Goal: Information Seeking & Learning: Learn about a topic

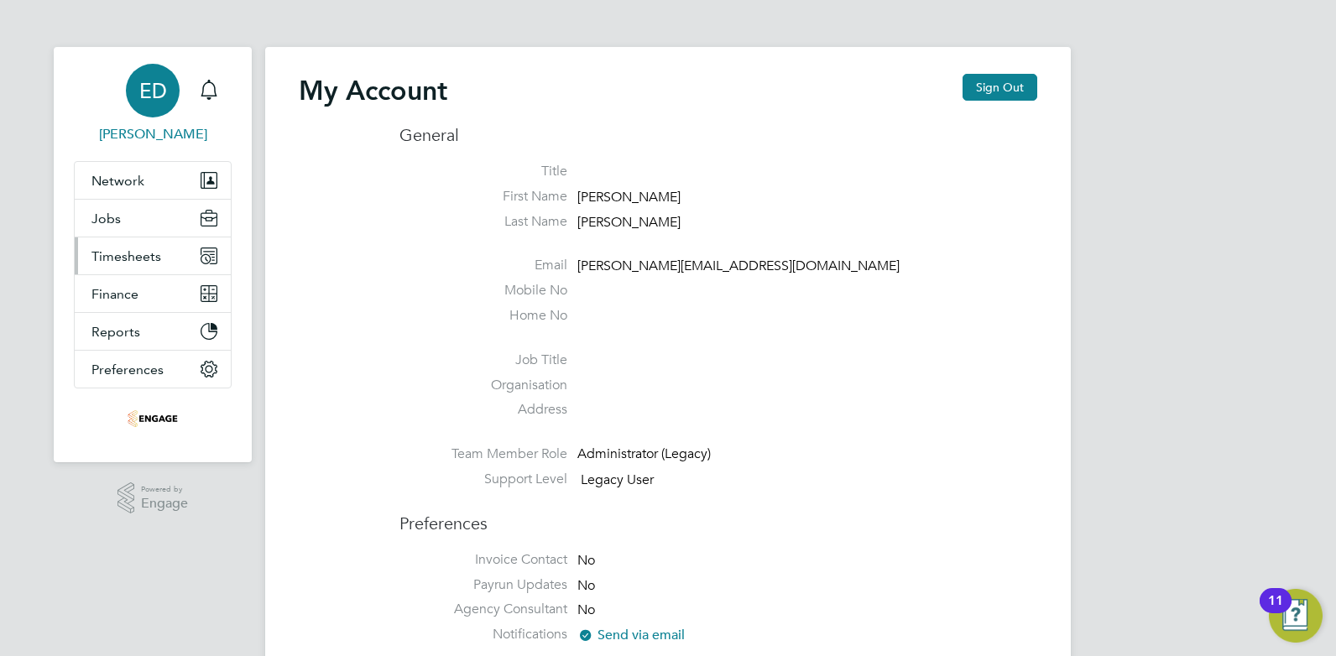
scroll to position [30, 0]
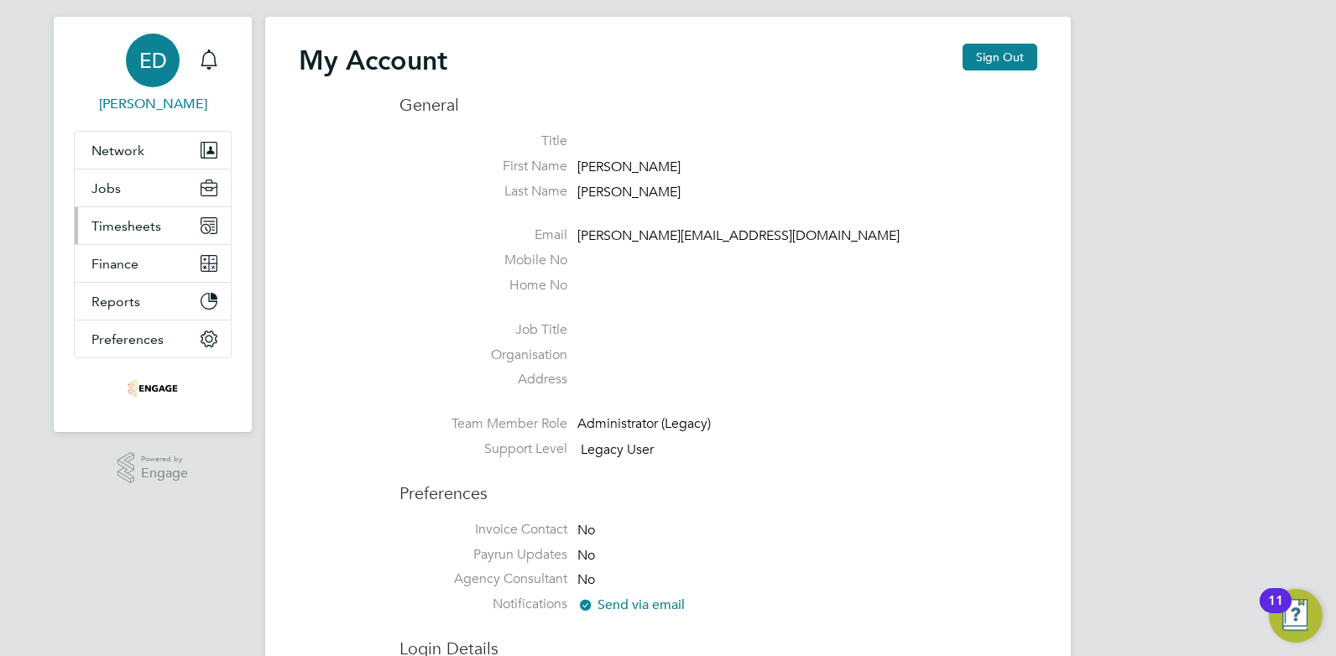
click at [169, 220] on button "Timesheets" at bounding box center [153, 225] width 156 height 37
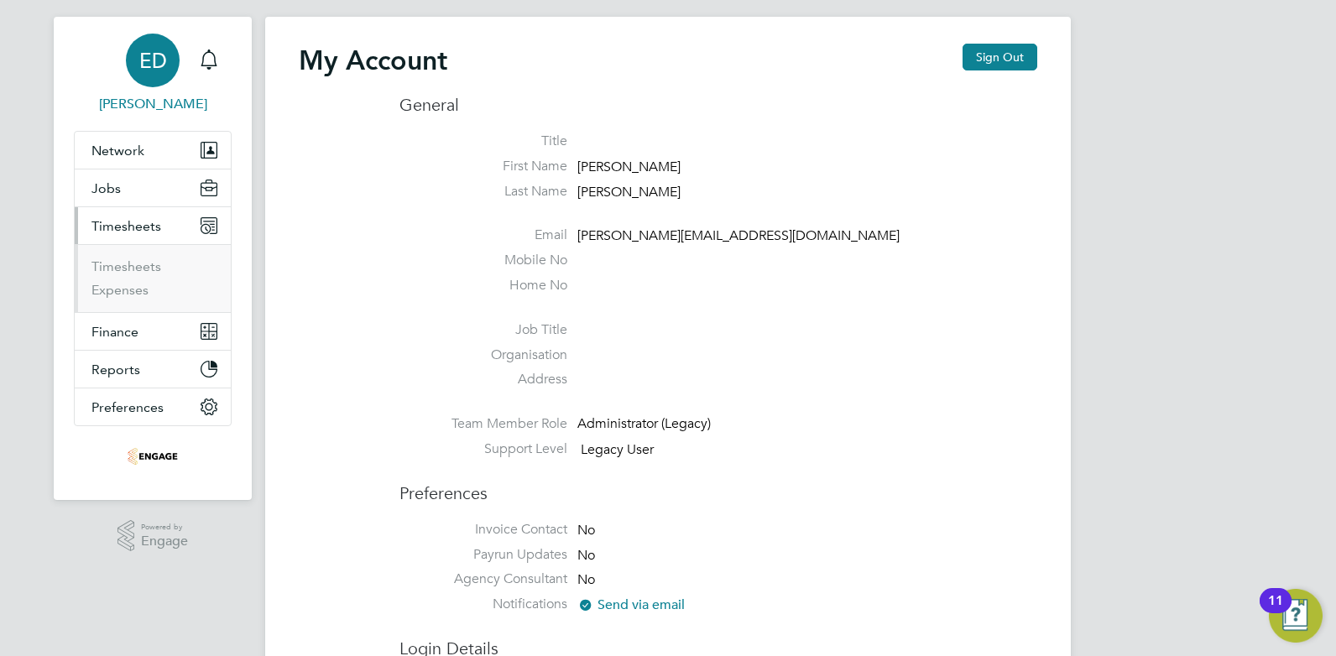
click at [144, 206] on li "Jobs Positions Vacancies Placements" at bounding box center [153, 189] width 156 height 38
click at [140, 195] on button "Jobs" at bounding box center [153, 188] width 156 height 37
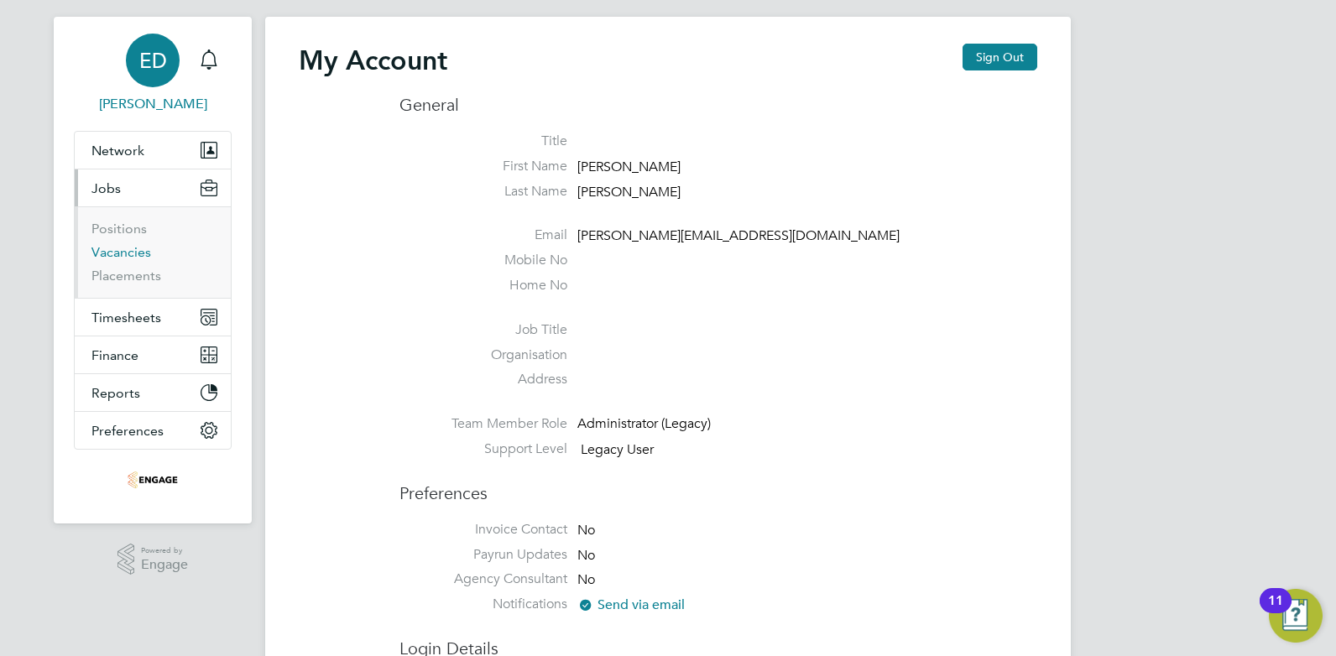
click at [129, 247] on link "Vacancies" at bounding box center [121, 252] width 60 height 16
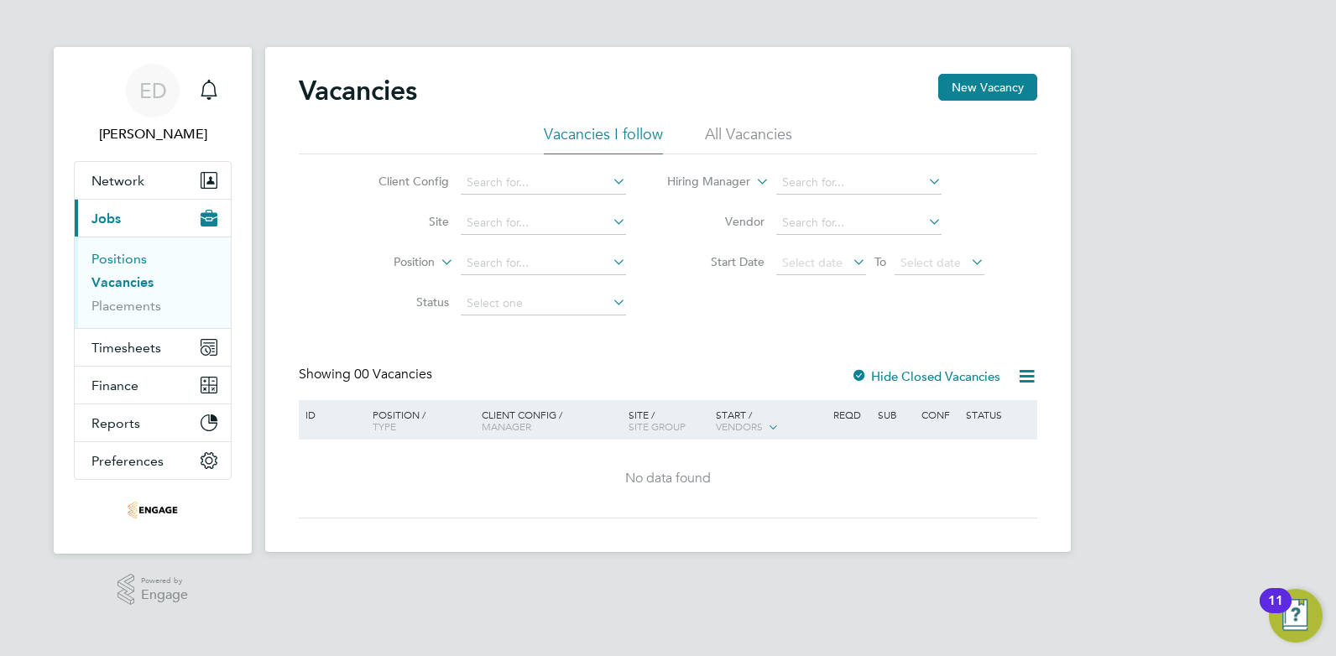
click at [128, 259] on link "Positions" at bounding box center [118, 259] width 55 height 16
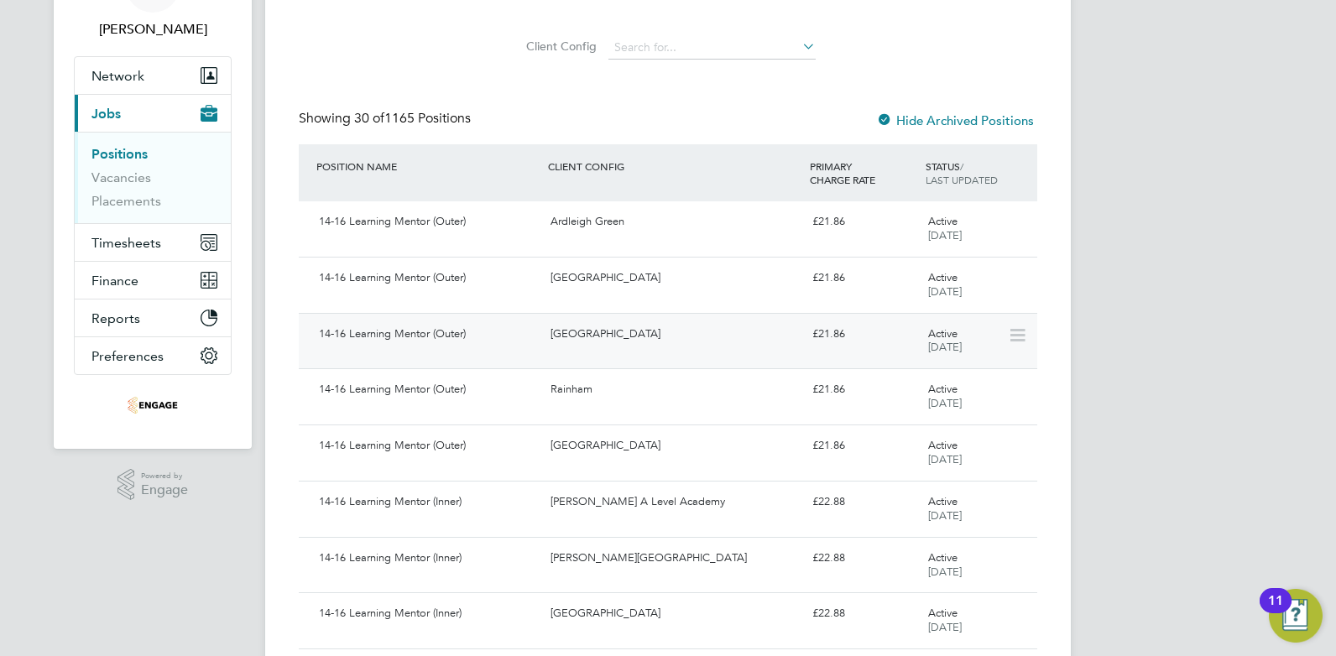
scroll to position [126, 0]
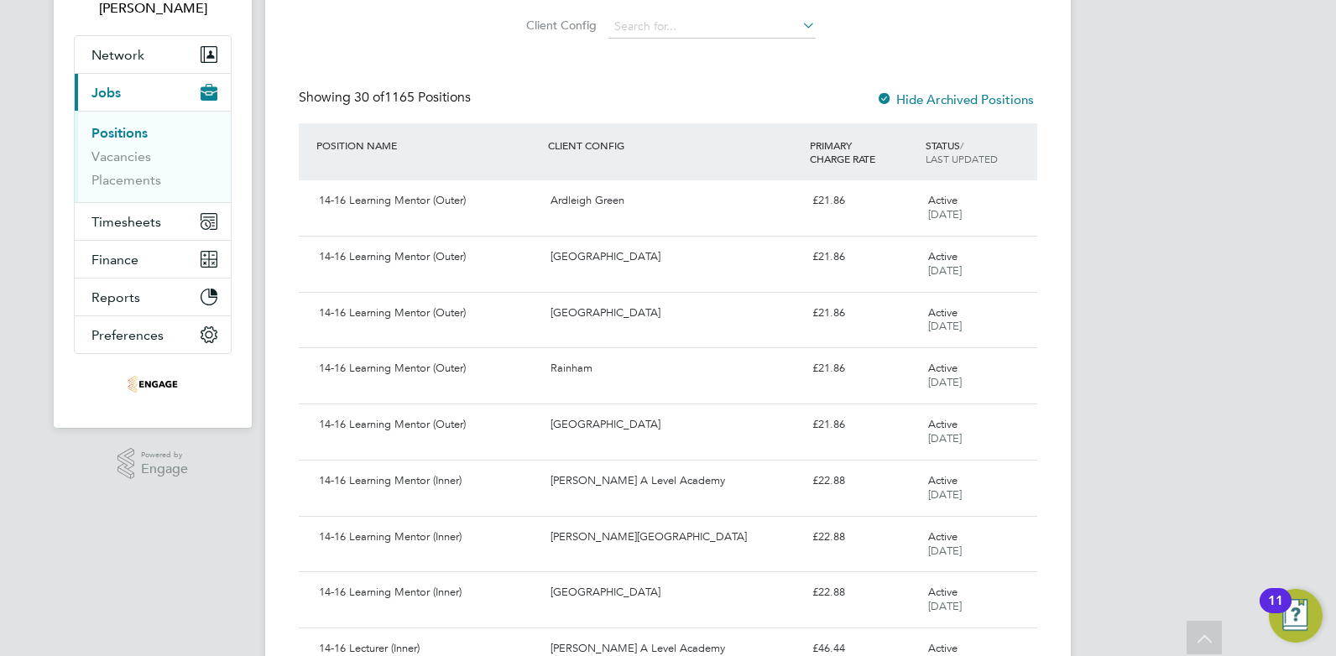
click at [129, 86] on button "Current page: Jobs" at bounding box center [153, 92] width 156 height 37
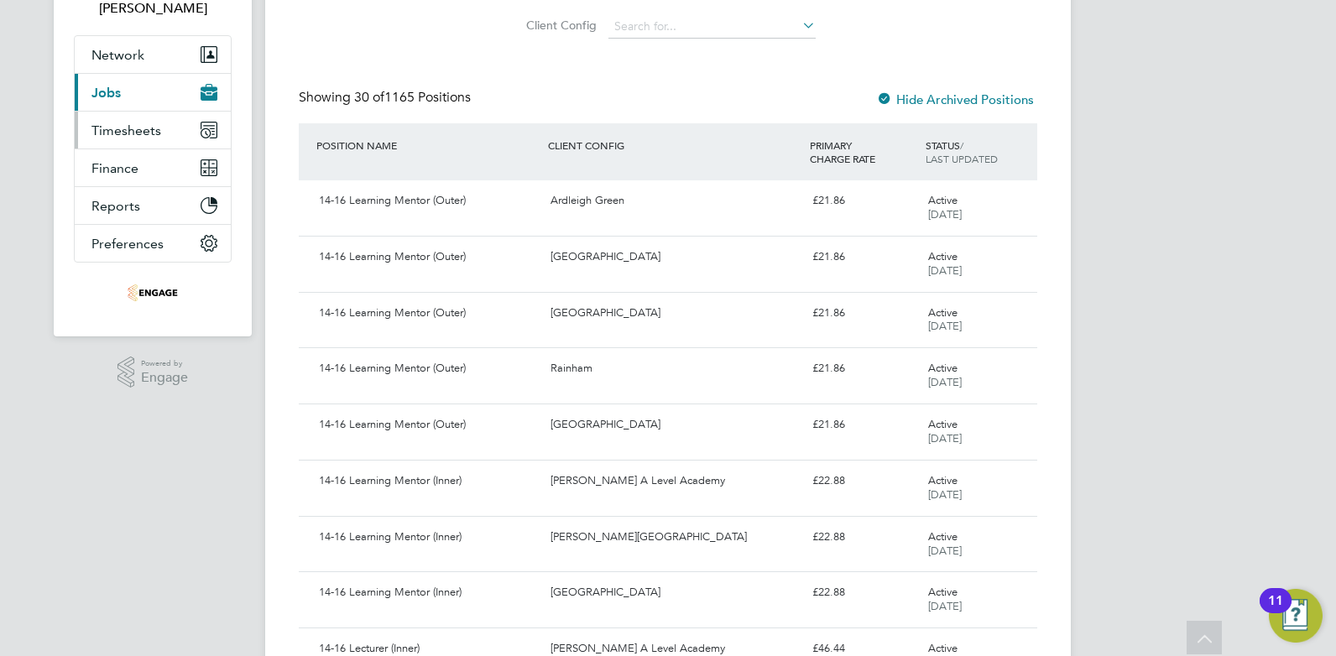
click at [133, 132] on span "Timesheets" at bounding box center [126, 131] width 70 height 16
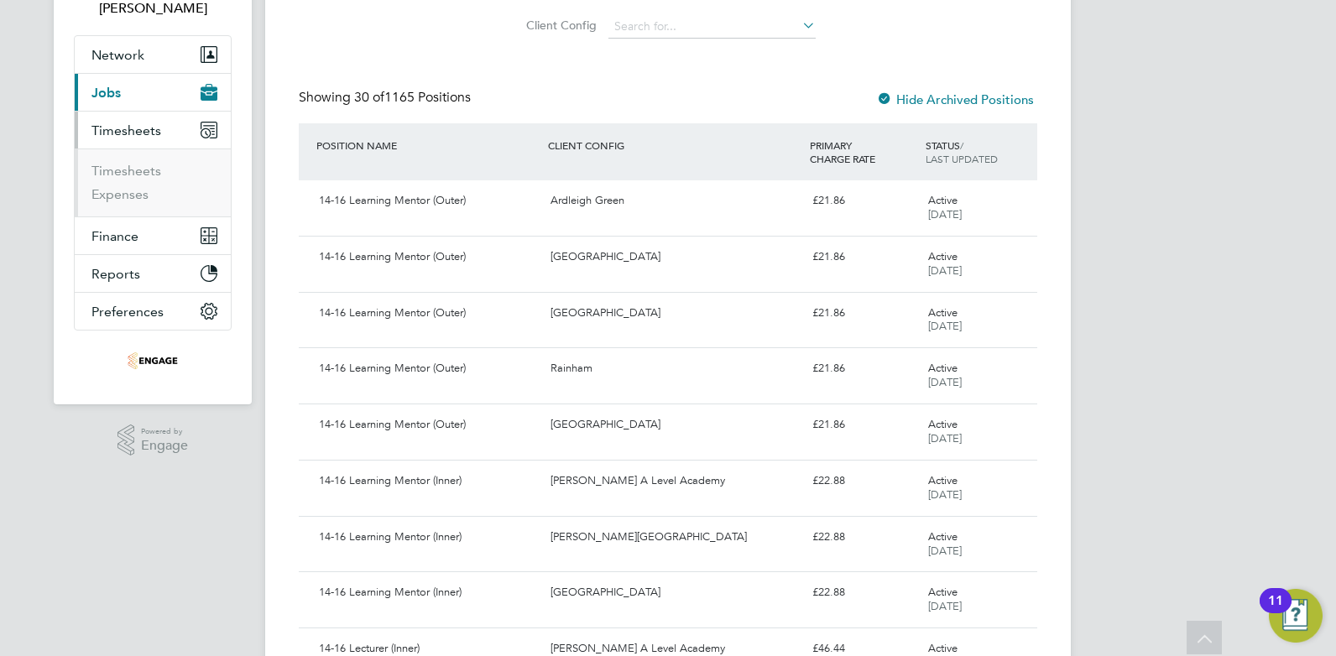
click at [124, 105] on button "Current page: Jobs" at bounding box center [153, 92] width 156 height 37
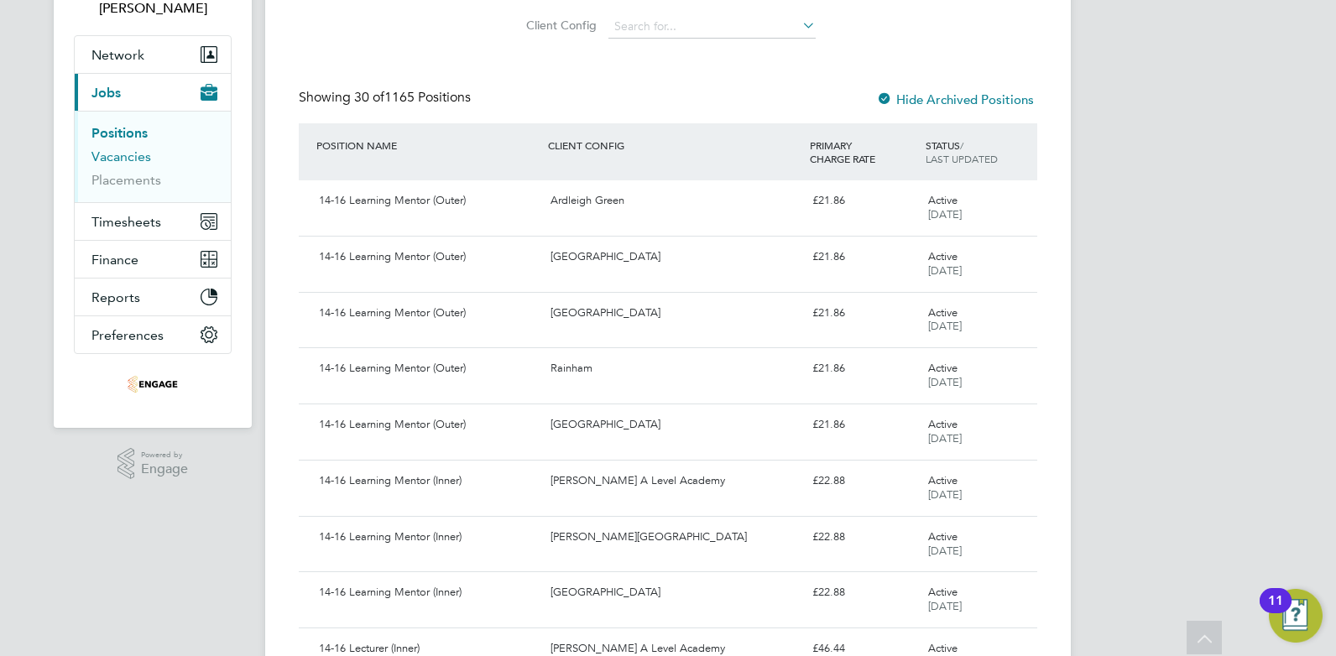
click at [121, 153] on link "Vacancies" at bounding box center [121, 157] width 60 height 16
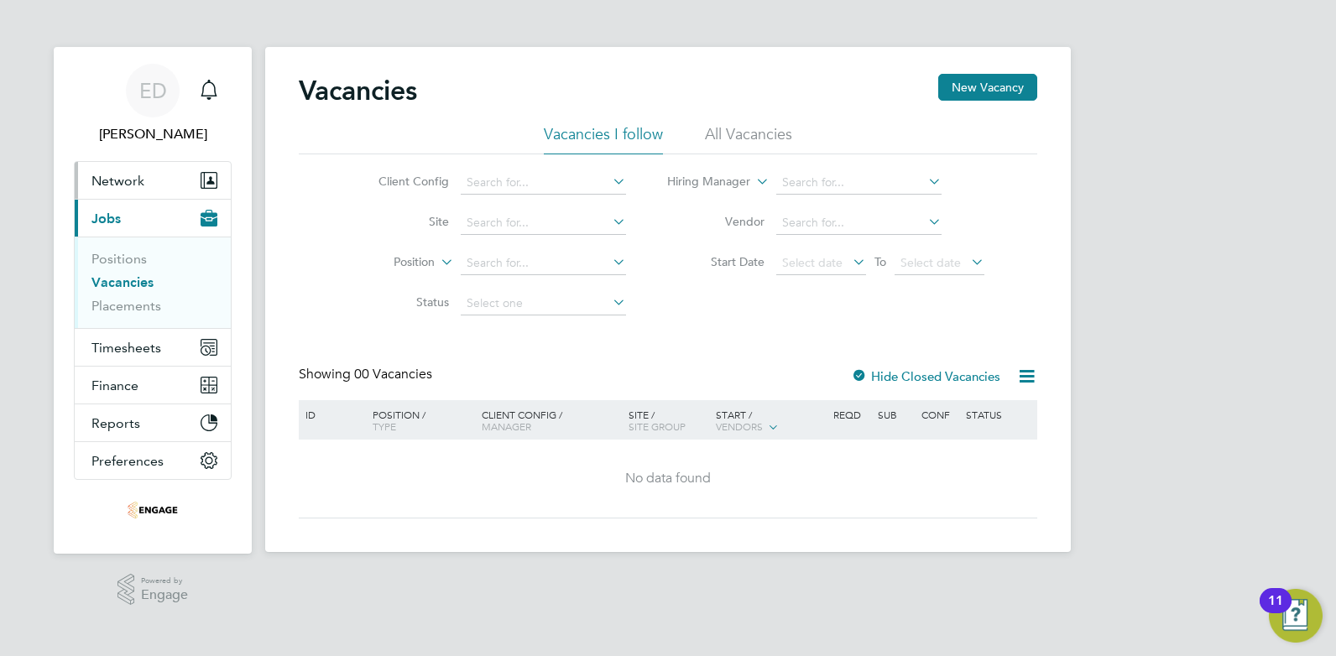
click at [128, 184] on span "Network" at bounding box center [117, 181] width 53 height 16
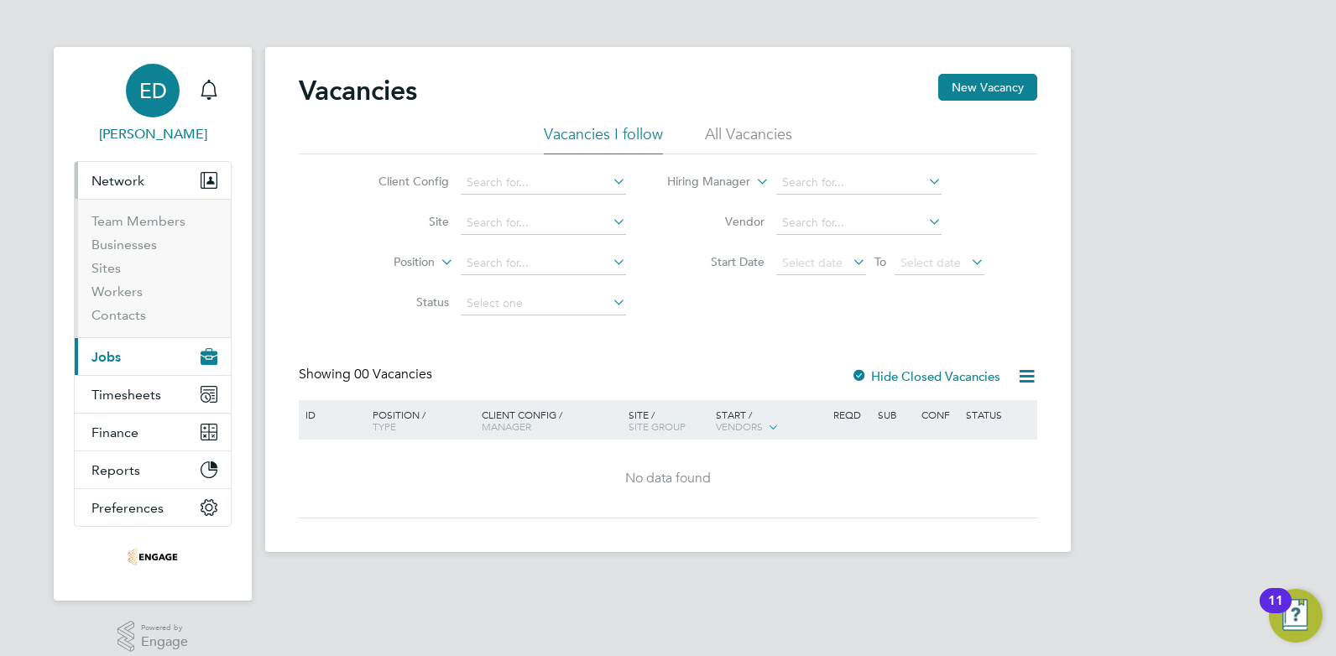
click at [129, 106] on app-avatar "ED" at bounding box center [153, 91] width 54 height 54
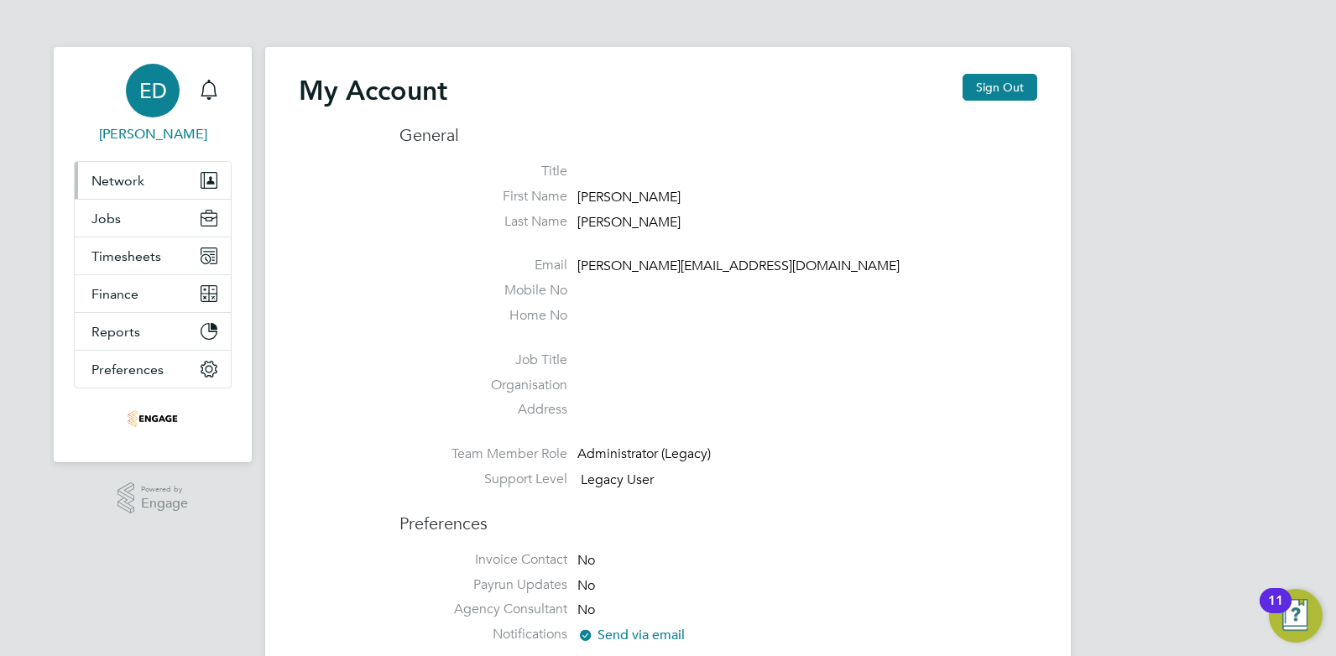
click at [147, 196] on button "Network" at bounding box center [153, 180] width 156 height 37
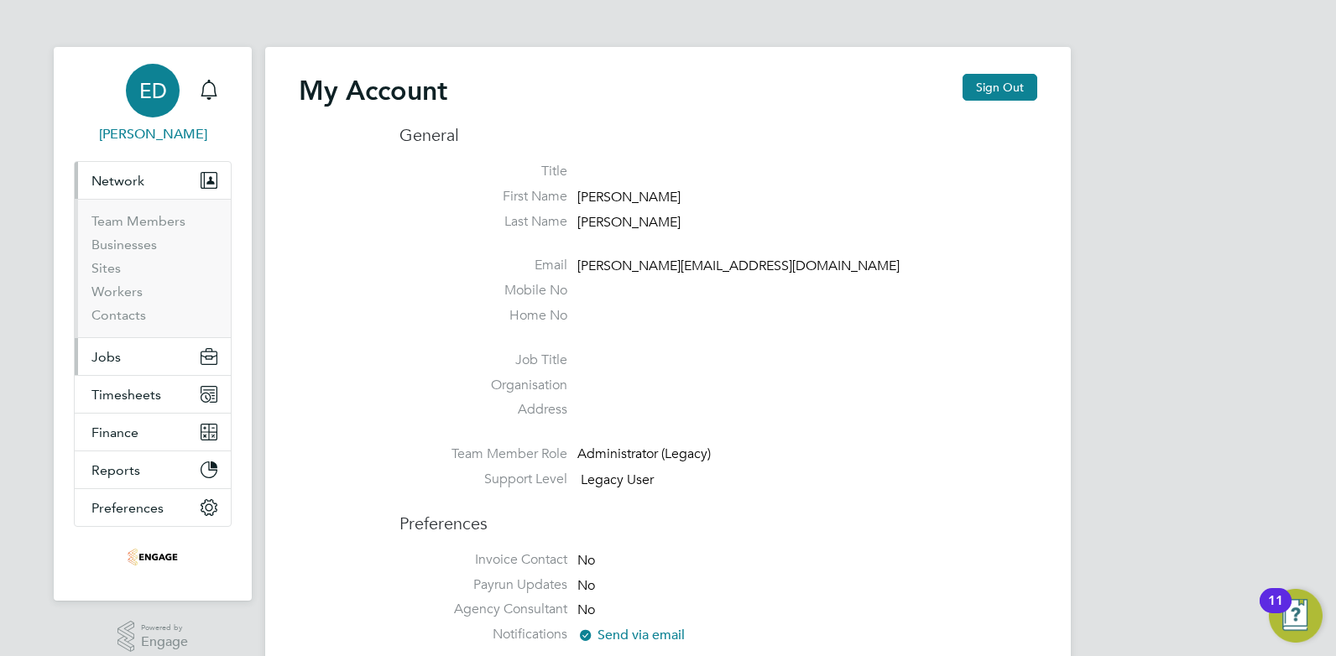
click at [118, 363] on span "Jobs" at bounding box center [105, 357] width 29 height 16
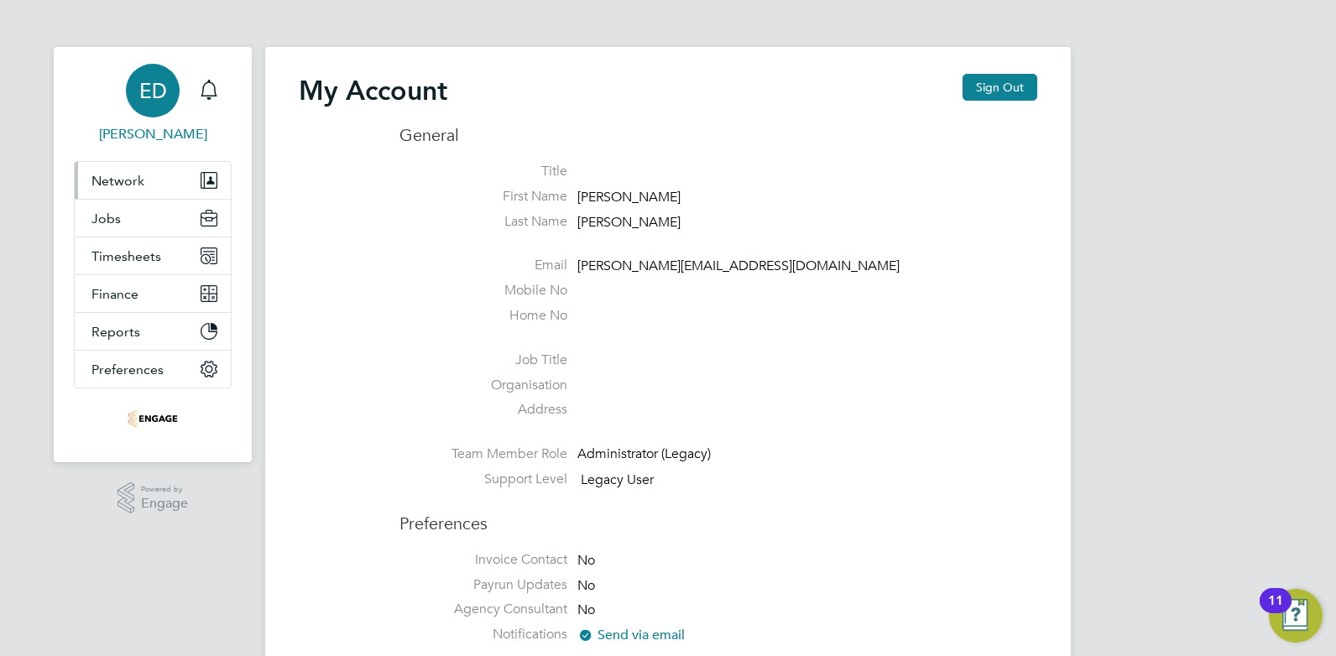
click at [130, 189] on button "Network" at bounding box center [153, 180] width 156 height 37
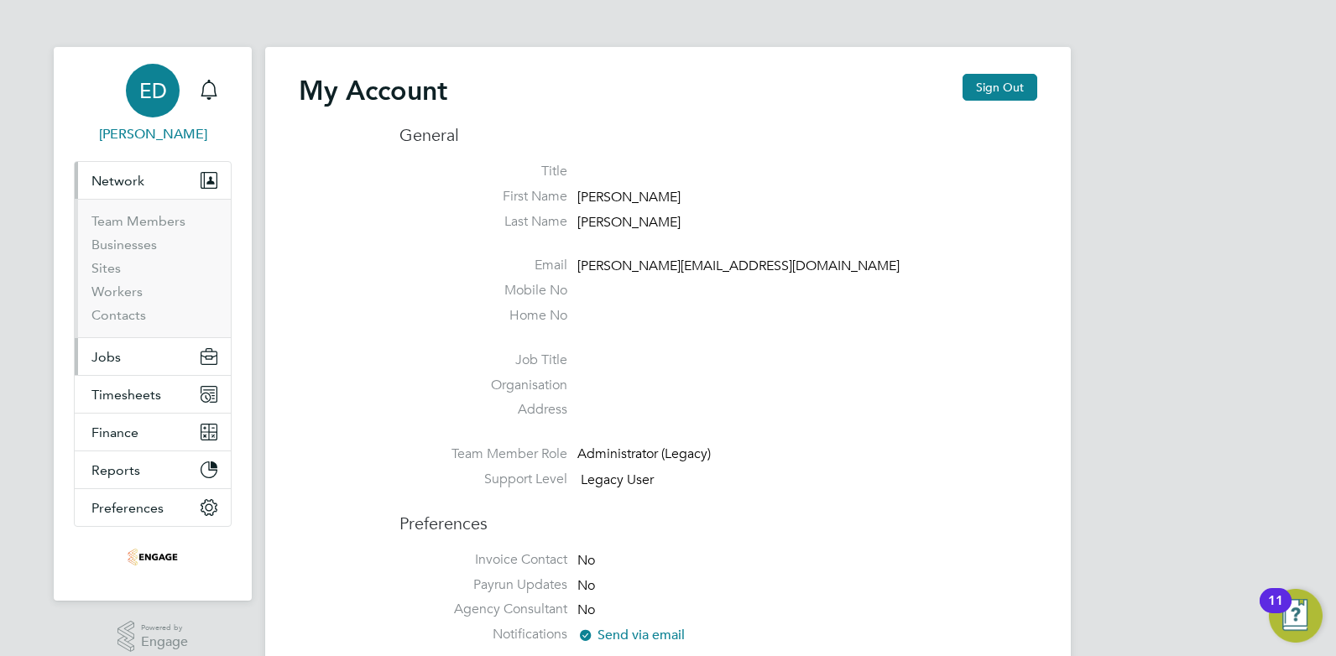
click at [136, 363] on button "Jobs" at bounding box center [153, 356] width 156 height 37
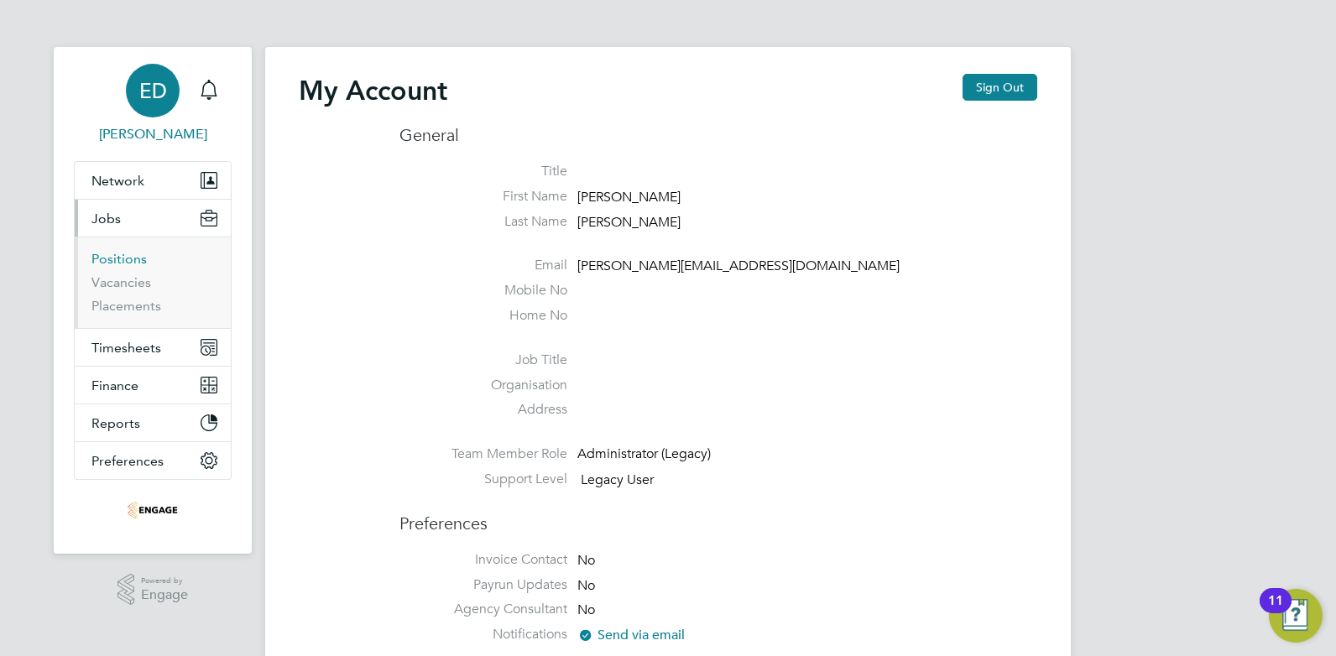
click at [118, 264] on link "Positions" at bounding box center [118, 259] width 55 height 16
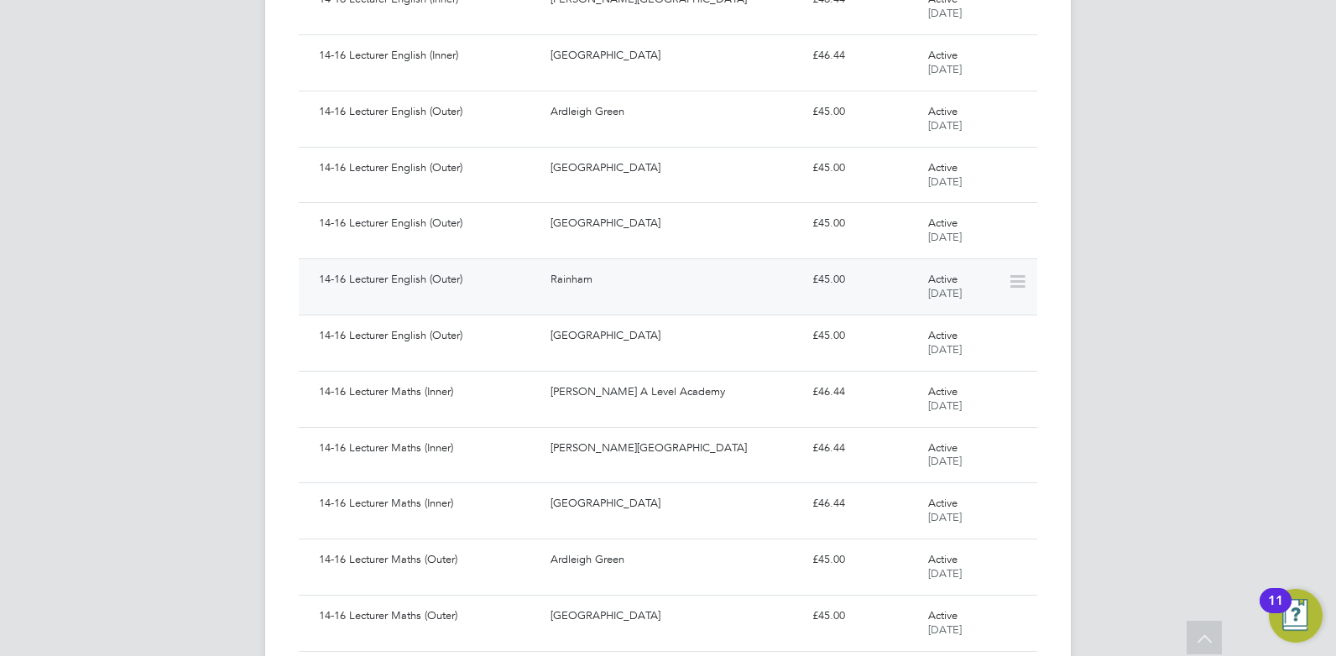
scroll to position [1442, 0]
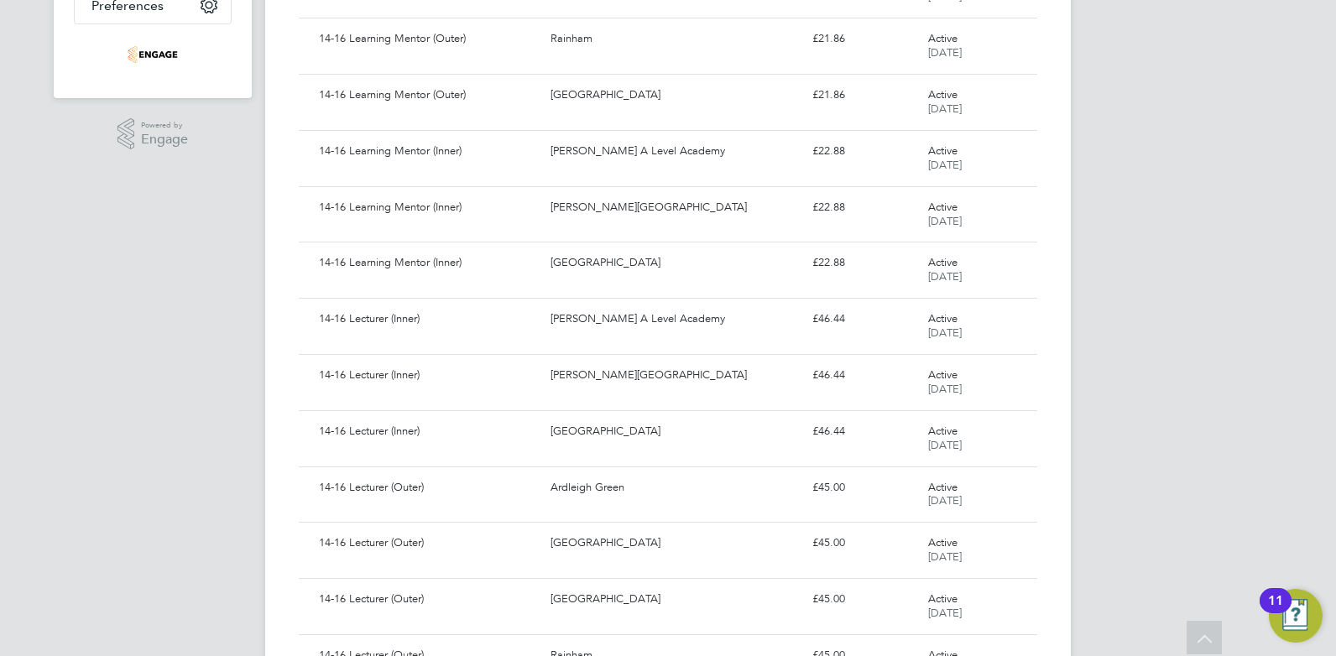
scroll to position [162, 0]
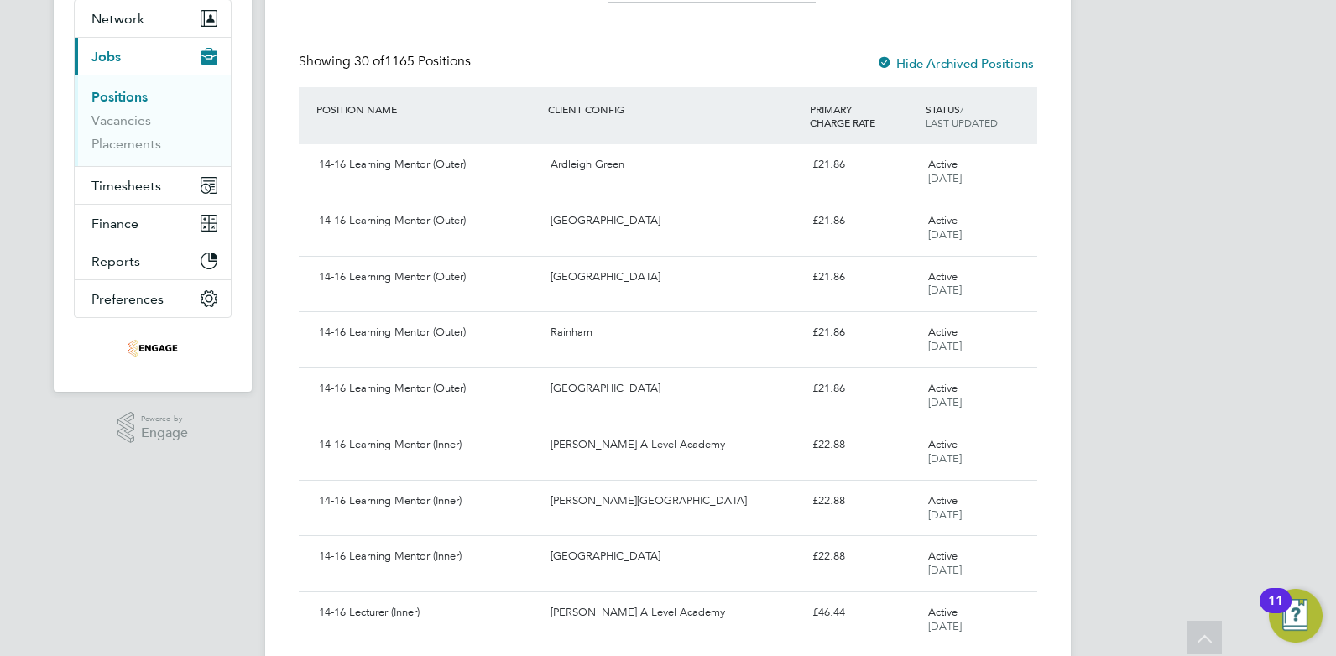
click at [146, 112] on li "Positions" at bounding box center [154, 101] width 126 height 24
click at [142, 116] on link "Vacancies" at bounding box center [121, 120] width 60 height 16
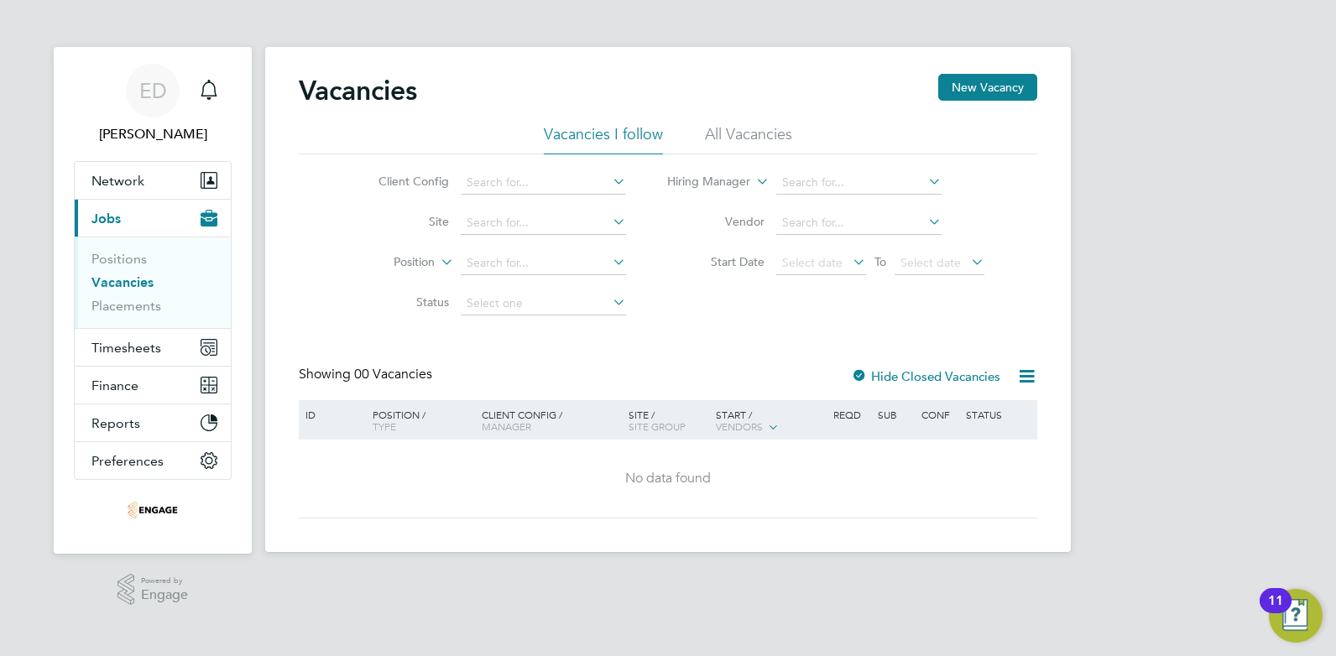
click at [107, 297] on li "Vacancies" at bounding box center [154, 286] width 126 height 24
click at [106, 288] on link "Vacancies" at bounding box center [122, 282] width 62 height 16
click at [107, 282] on link "Vacancies" at bounding box center [122, 282] width 62 height 16
click at [115, 256] on link "Positions" at bounding box center [118, 259] width 55 height 16
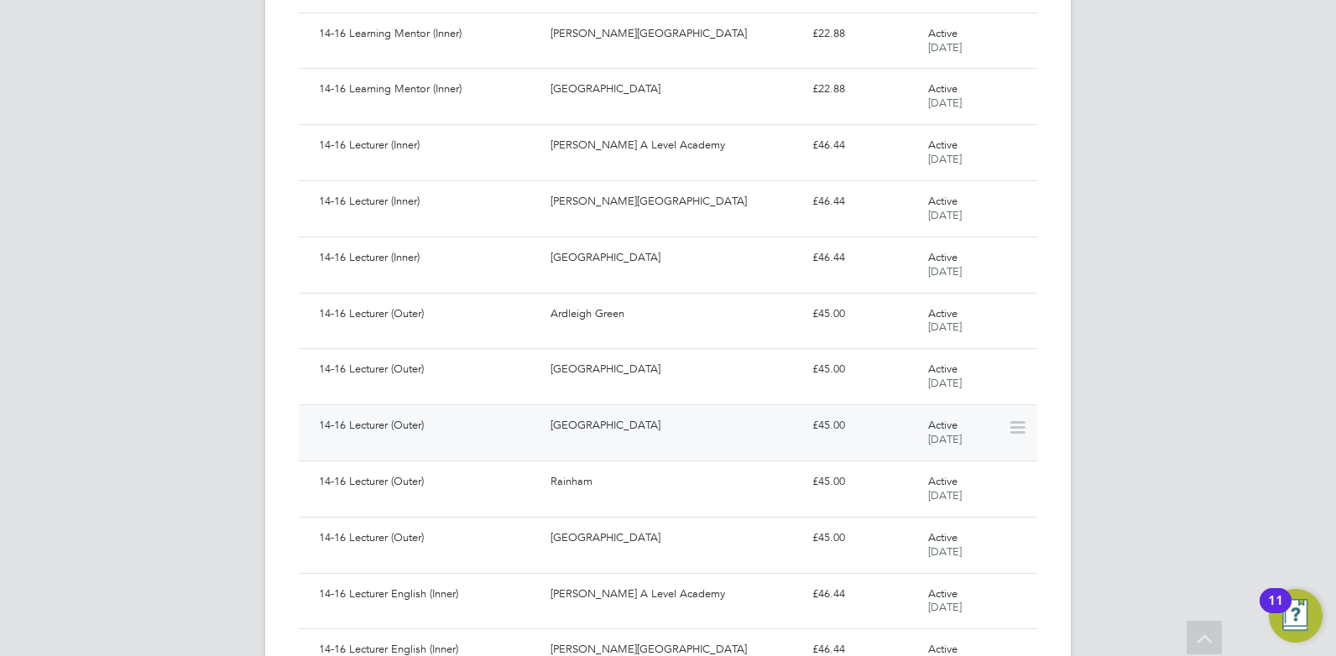
scroll to position [651, 0]
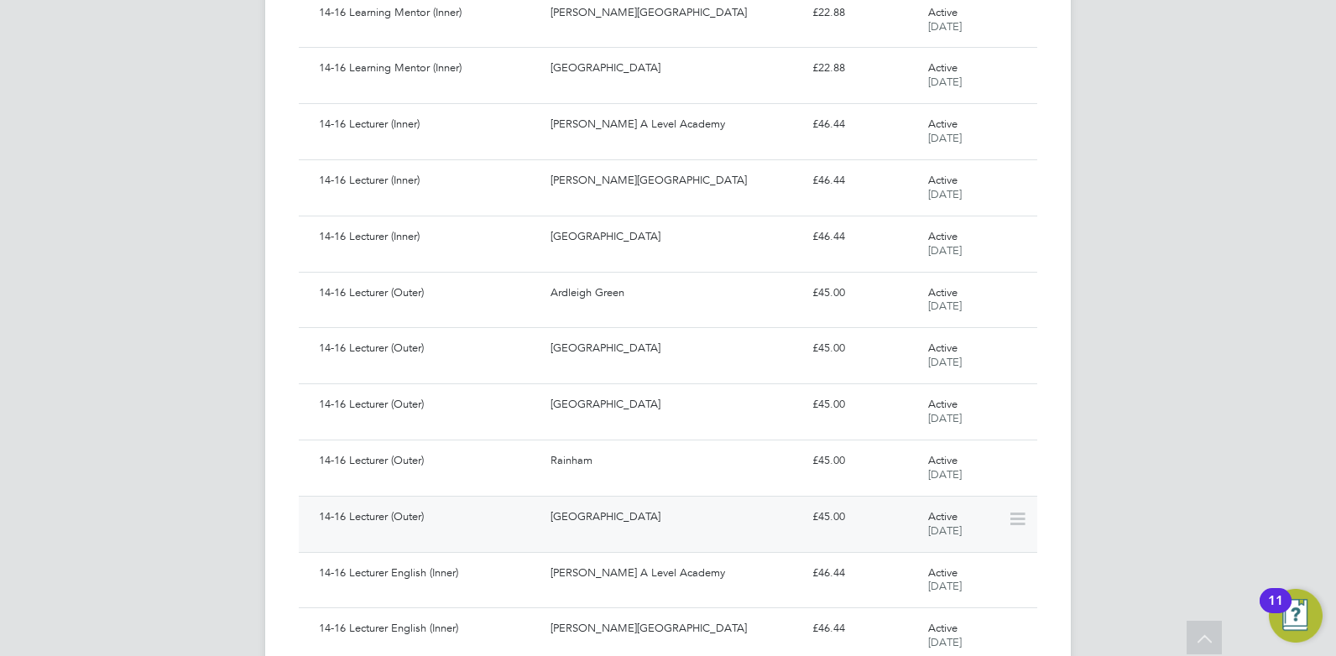
click at [350, 519] on div "14-16 Lecturer (Outer)" at bounding box center [428, 518] width 232 height 28
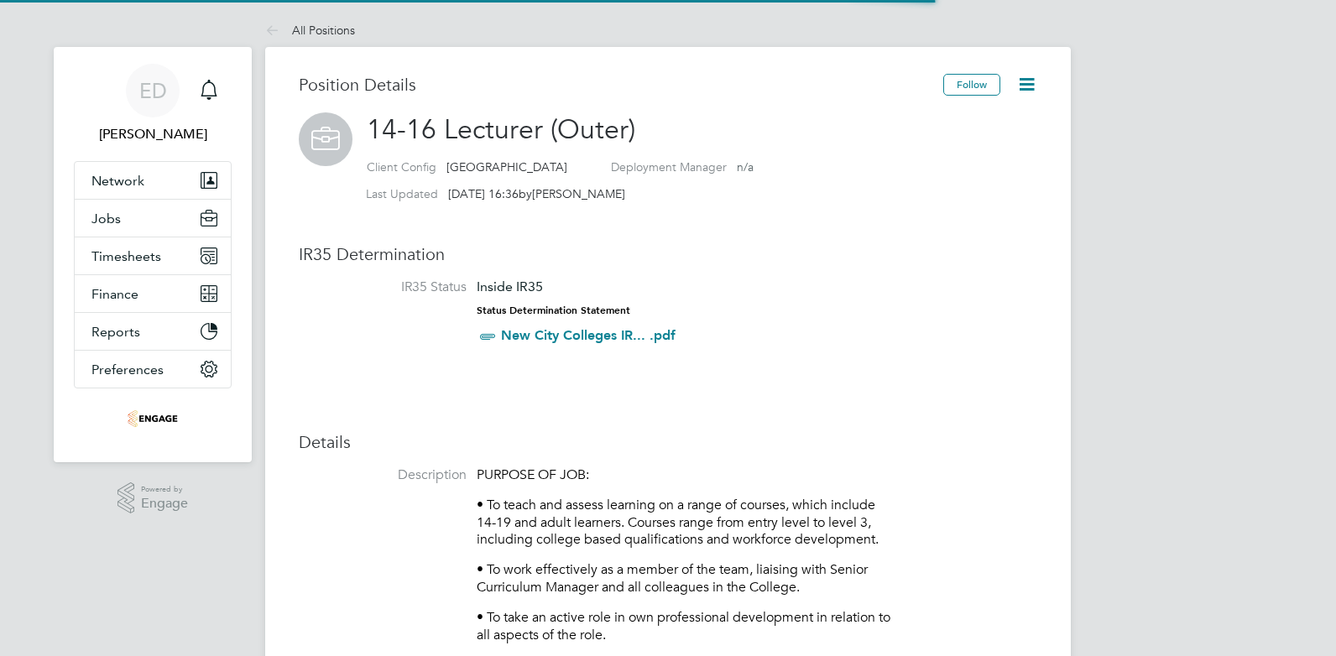
scroll to position [50, 112]
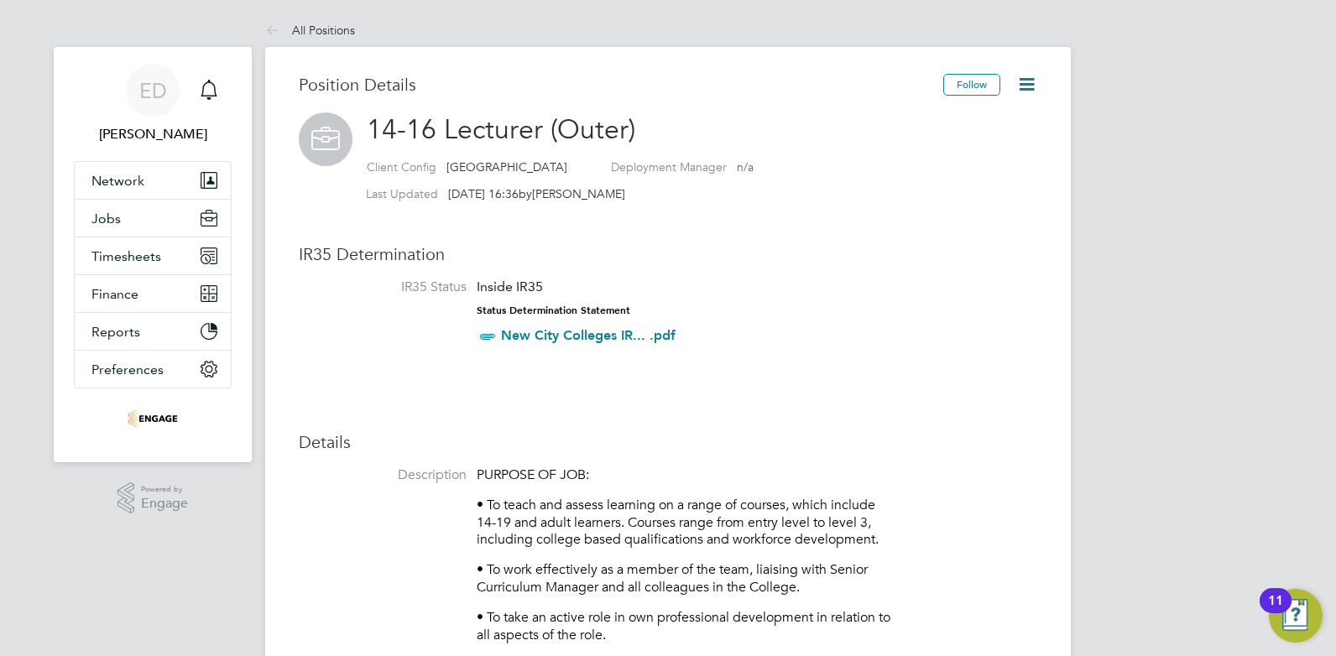
click at [1037, 82] on icon at bounding box center [1027, 84] width 21 height 21
click at [1013, 120] on li "Followers" at bounding box center [997, 124] width 71 height 24
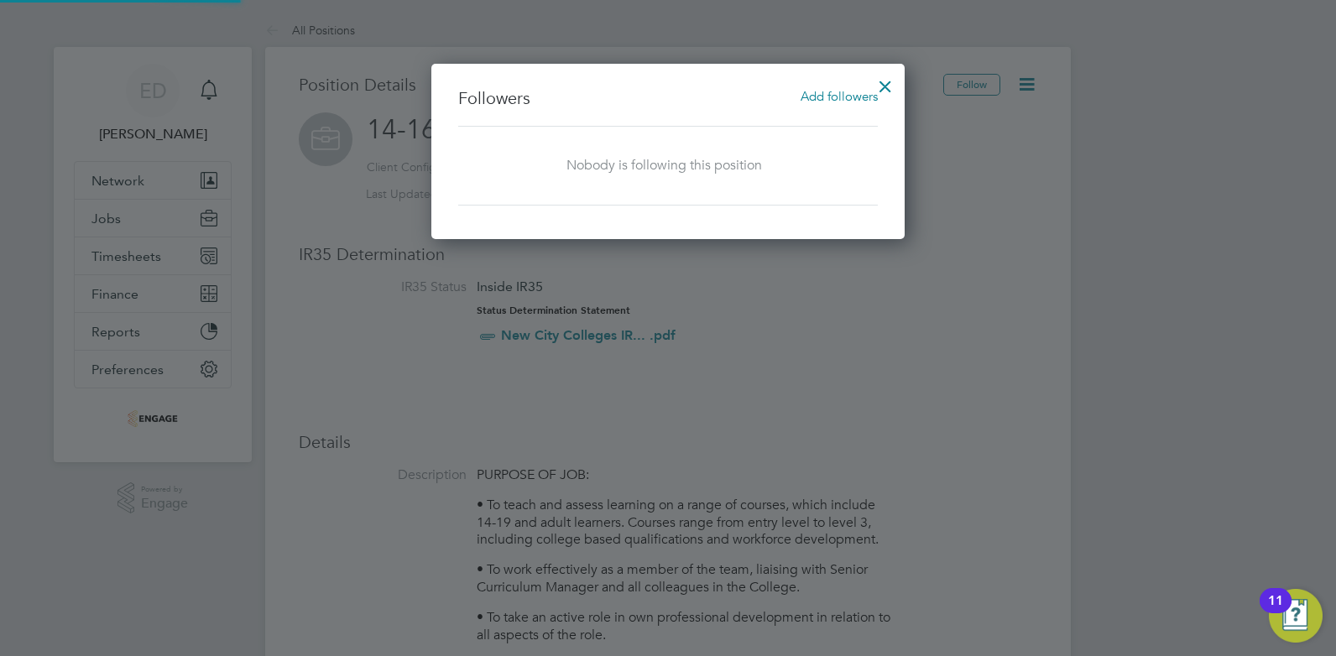
scroll to position [176, 474]
click at [841, 86] on div "Followers Add followers Nobody is following this position" at bounding box center [667, 151] width 473 height 175
click at [886, 78] on div at bounding box center [885, 82] width 30 height 30
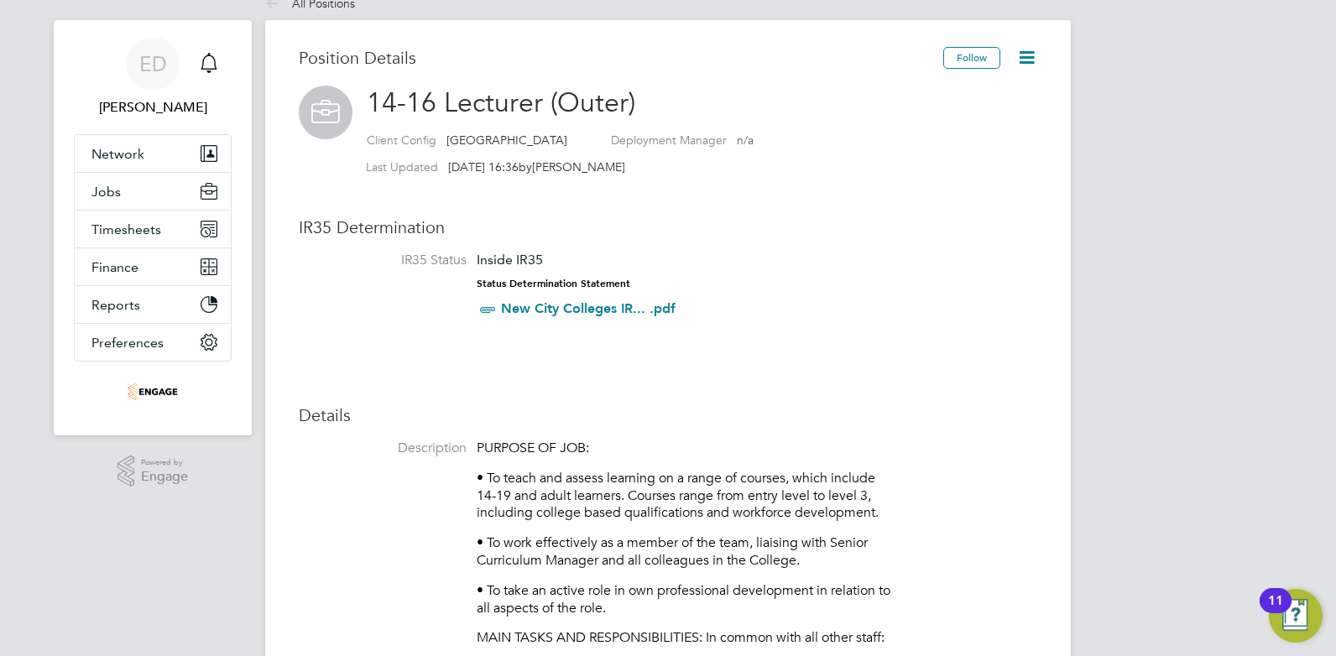
scroll to position [0, 0]
